Goal: Use online tool/utility: Utilize a website feature to perform a specific function

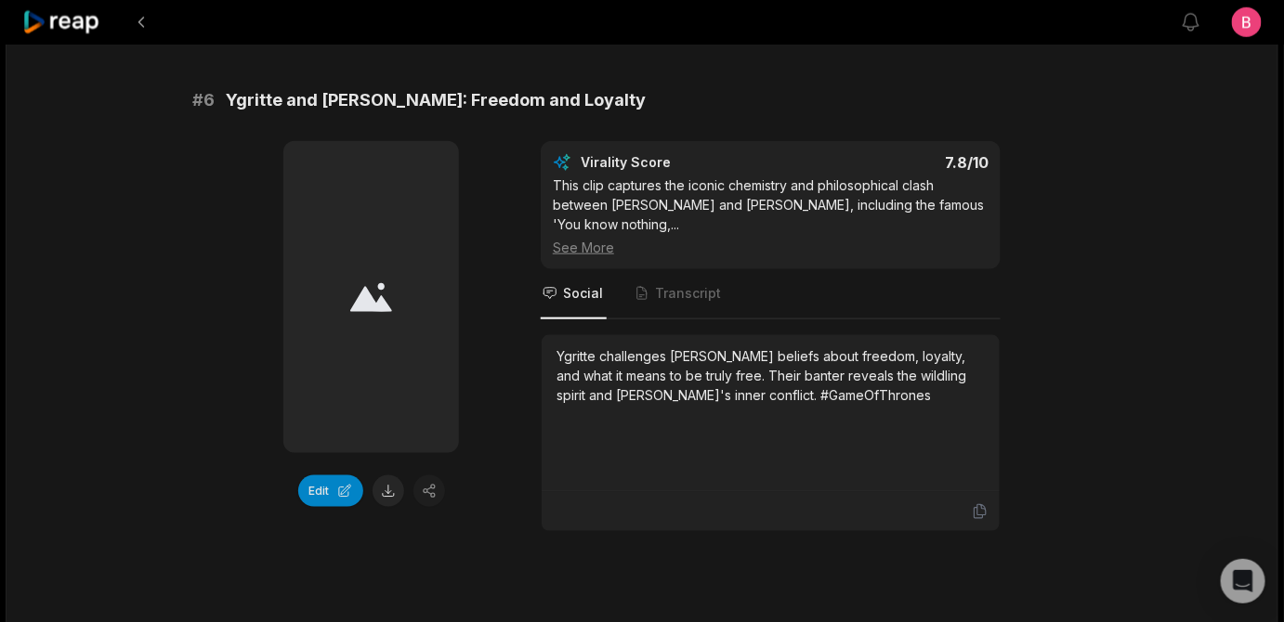
scroll to position [2679, 0]
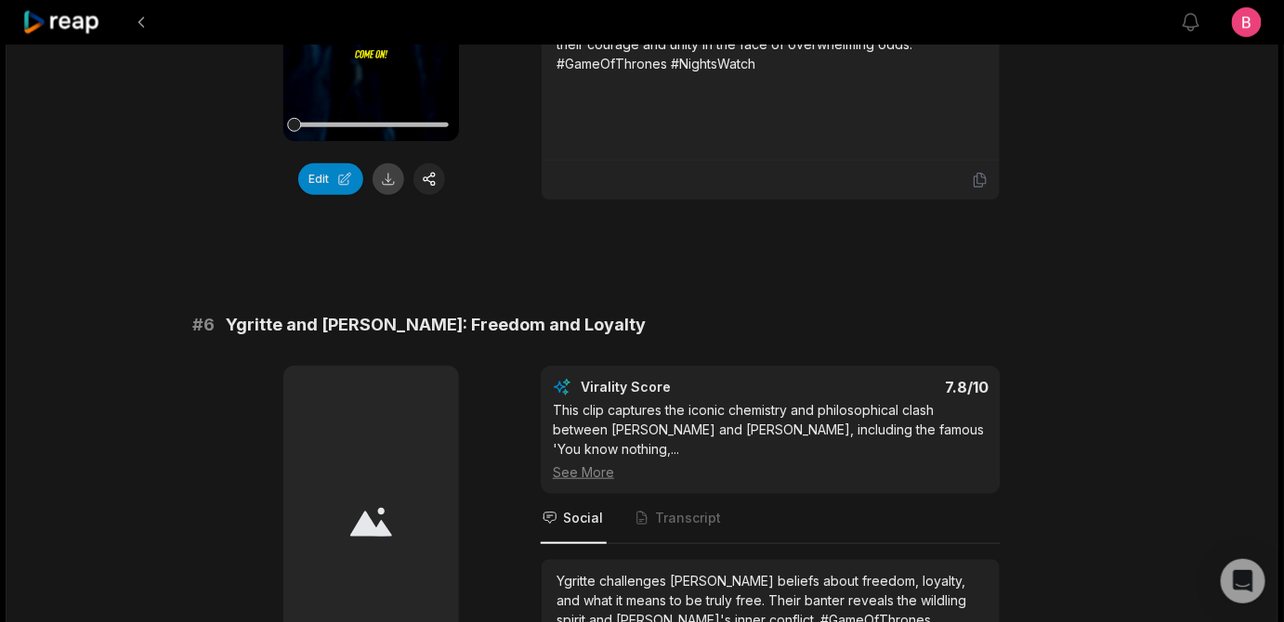
click at [385, 195] on button at bounding box center [388, 179] width 32 height 32
drag, startPoint x: 638, startPoint y: 67, endPoint x: 236, endPoint y: 70, distance: 402.2
copy span "The Battle and the Wall: Wildling Attack"
click at [1098, 337] on div "12:52 Game of Thrones - Season 2 - Top 10 Moments a month ago English en 00:16 …" at bounding box center [642, 221] width 1272 height 5713
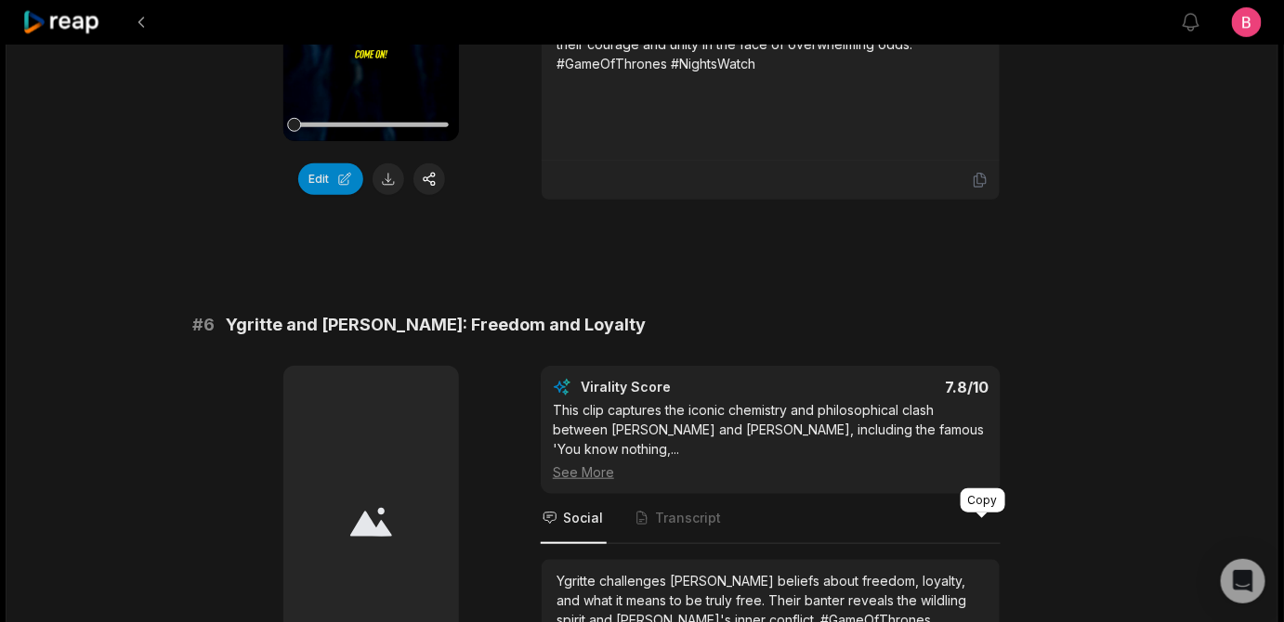
click at [981, 188] on icon at bounding box center [979, 181] width 11 height 14
click at [319, 195] on button "Edit" at bounding box center [330, 179] width 65 height 32
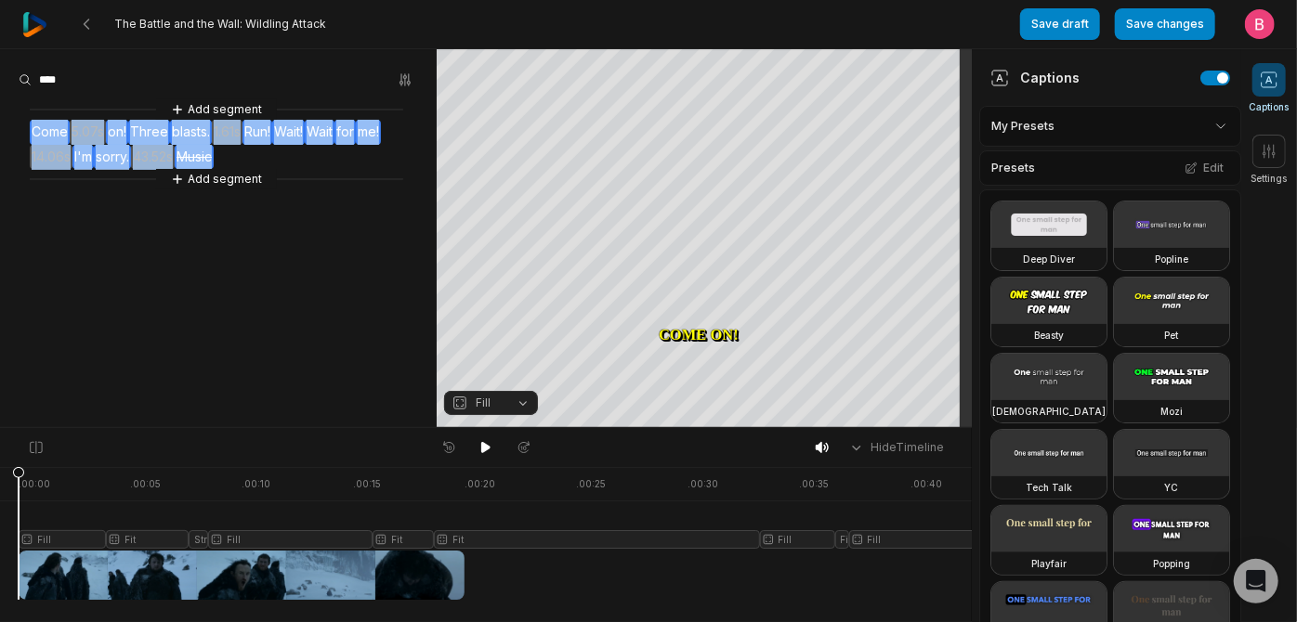
drag, startPoint x: 41, startPoint y: 141, endPoint x: 389, endPoint y: 189, distance: 351.5
click at [389, 189] on div "Add segment Come 5.07s on! Three blasts. 1.61s Run! Wait! Wait for me! 14.06s I…" at bounding box center [218, 144] width 437 height 90
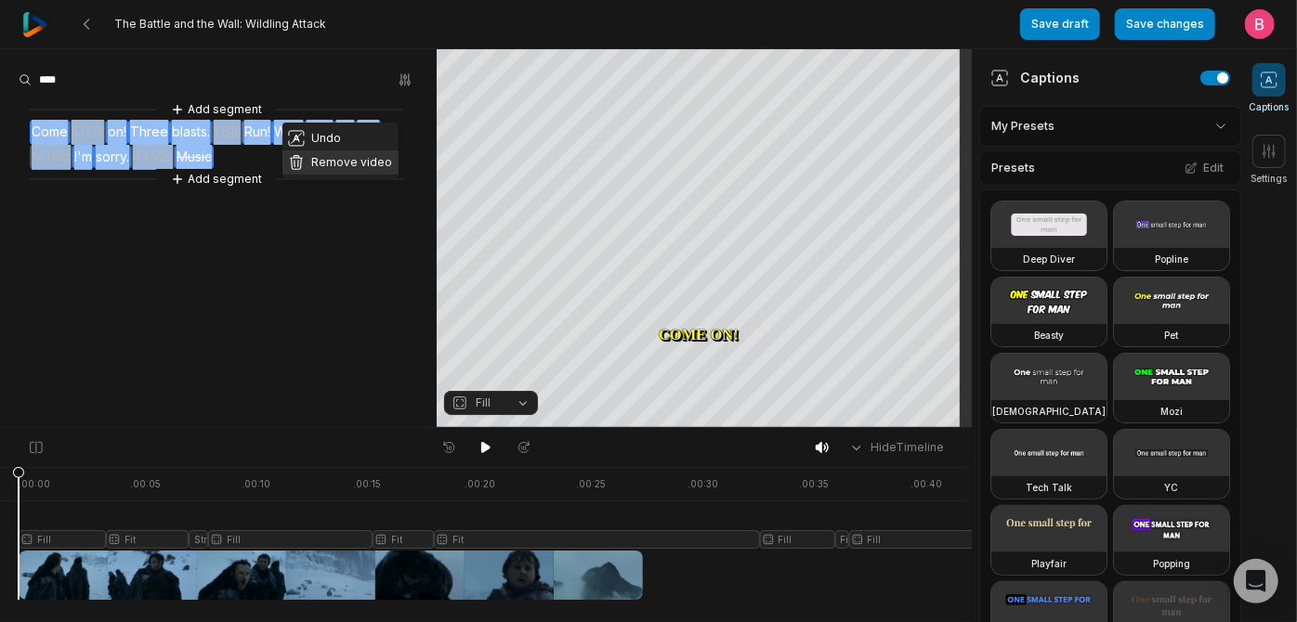
click at [338, 175] on button "Remove video" at bounding box center [340, 162] width 116 height 24
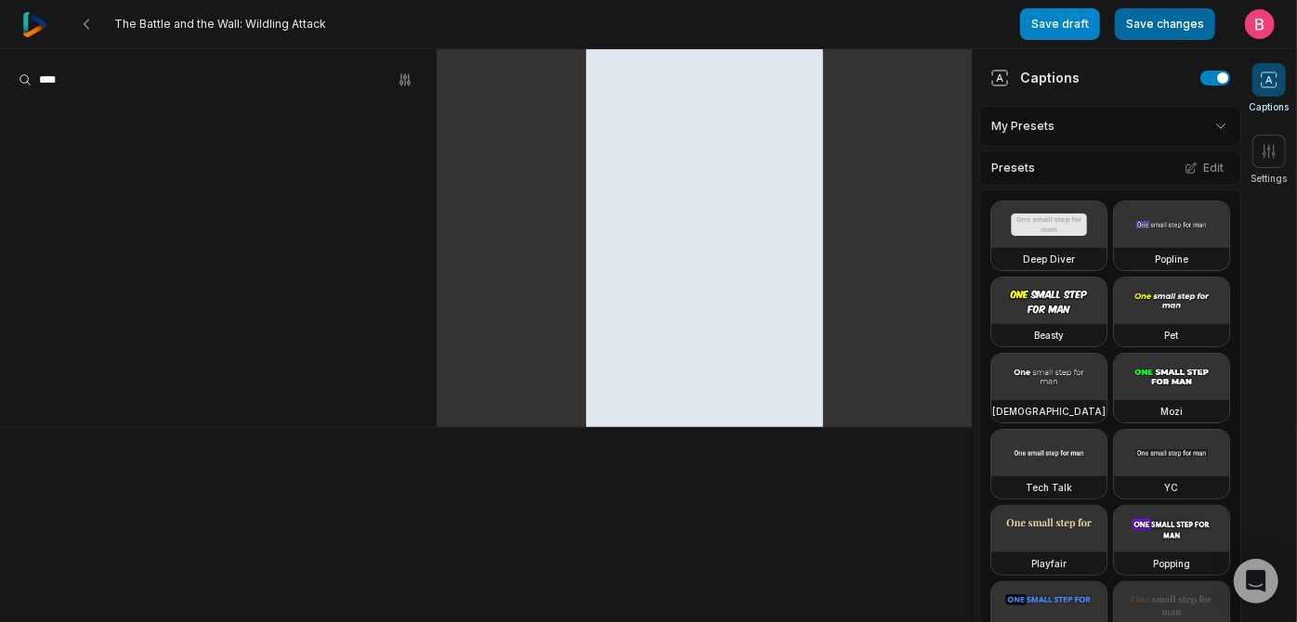
click at [1114, 28] on button "Save changes" at bounding box center [1164, 24] width 100 height 32
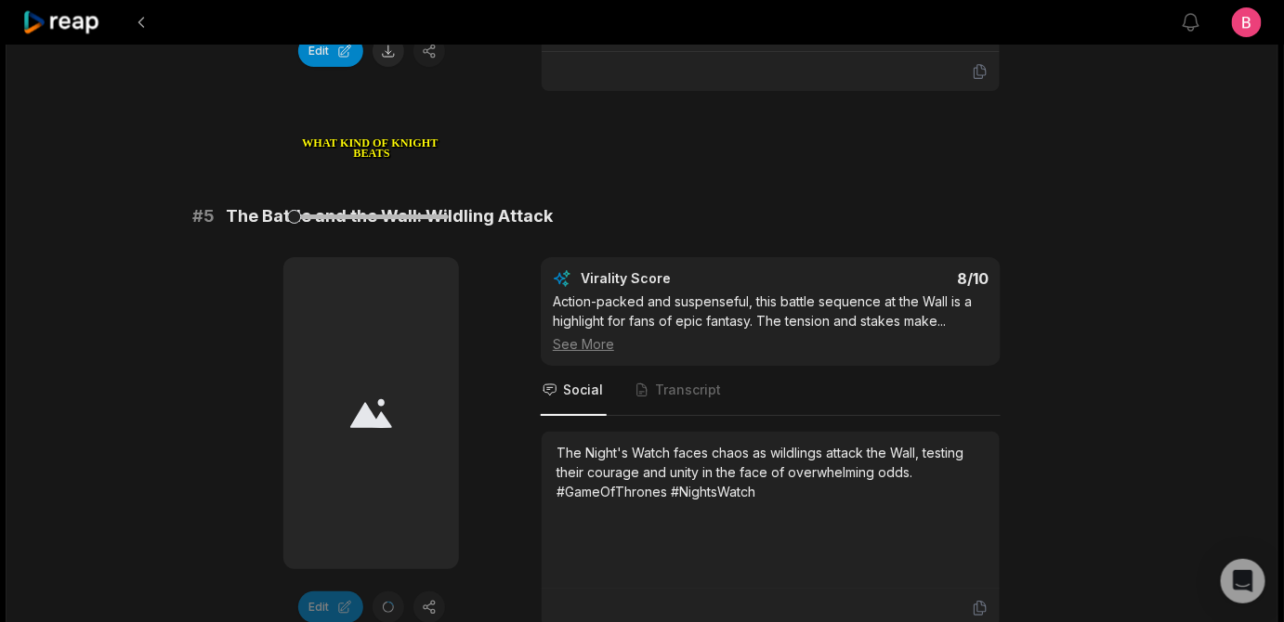
scroll to position [2026, 0]
